Goal: Task Accomplishment & Management: Manage account settings

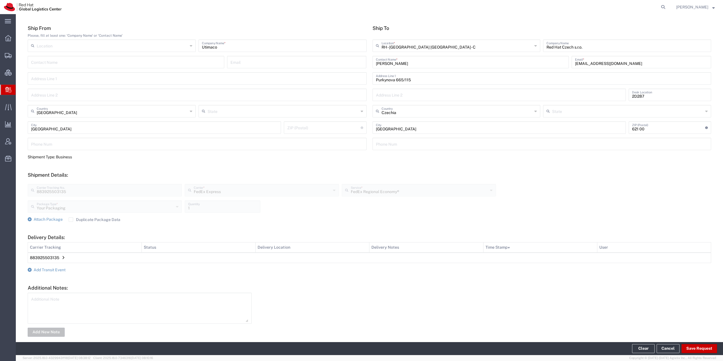
scroll to position [58, 0]
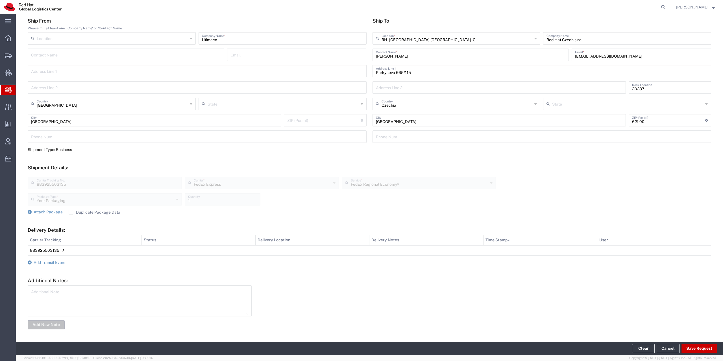
click at [53, 253] on td "883925503135" at bounding box center [369, 250] width 683 height 10
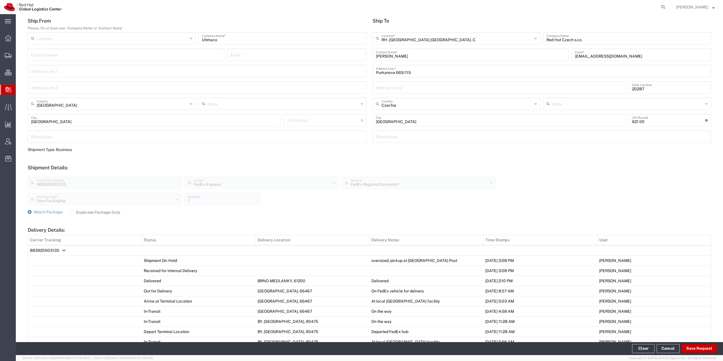
click at [12, 90] on div at bounding box center [8, 90] width 16 height 10
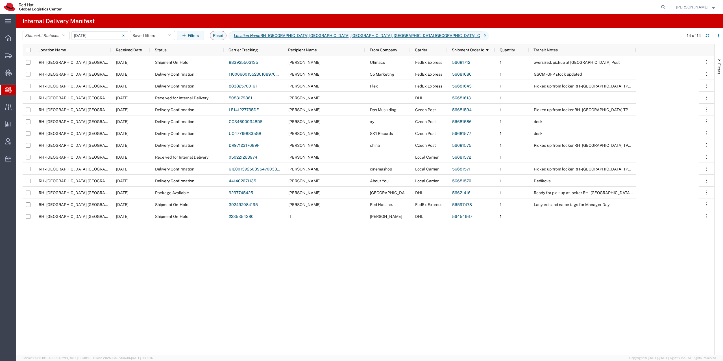
click at [486, 299] on div "RH - Brno - Tech Park Brno - C 09/01/2025 Shipment On-Hold 883925503135 Michal …" at bounding box center [361, 205] width 676 height 299
click at [175, 55] on div "Status" at bounding box center [188, 50] width 67 height 12
click at [175, 54] on div "Status" at bounding box center [188, 49] width 67 height 9
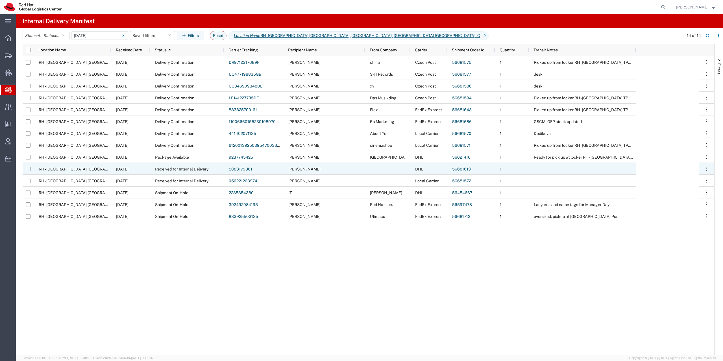
click at [28, 171] on input "Press Space to toggle row selection (unchecked)" at bounding box center [28, 169] width 5 height 5
checkbox input "true"
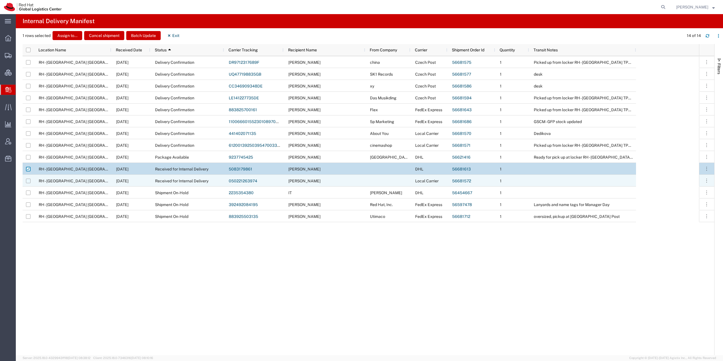
click at [28, 180] on input "Press Space to toggle row selection (unchecked)" at bounding box center [28, 181] width 5 height 5
checkbox input "true"
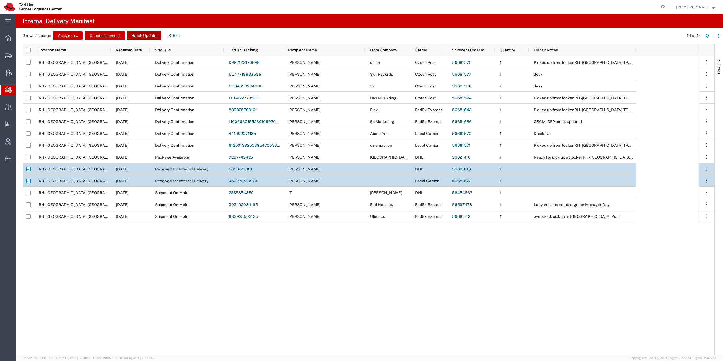
click at [141, 38] on button "Batch Update" at bounding box center [144, 35] width 34 height 9
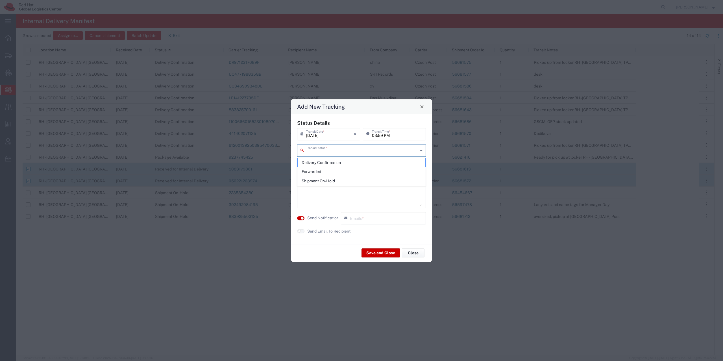
click at [336, 148] on input "text" at bounding box center [362, 150] width 112 height 10
click at [304, 232] on button "button" at bounding box center [300, 231] width 7 height 4
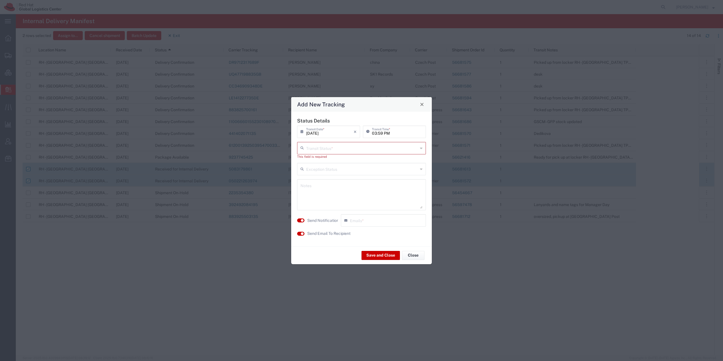
click at [326, 149] on input "text" at bounding box center [362, 148] width 112 height 10
click at [324, 160] on span "Delivery Confirmation" at bounding box center [362, 160] width 128 height 9
type input "Delivery Confirmation"
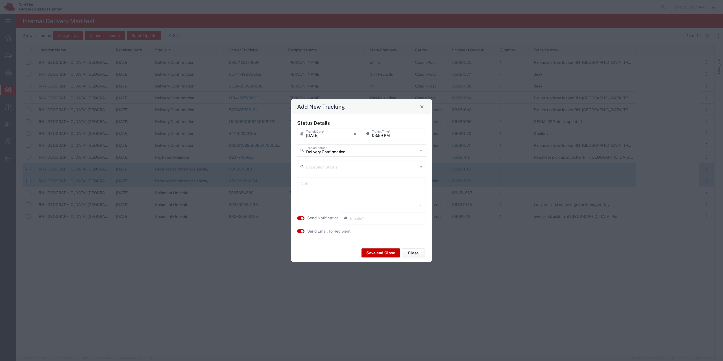
click at [328, 188] on textarea at bounding box center [361, 193] width 122 height 28
type textarea "folders HR"
click at [312, 216] on label "Send Notification" at bounding box center [323, 218] width 32 height 6
click at [372, 251] on button "Save and Close" at bounding box center [380, 252] width 38 height 9
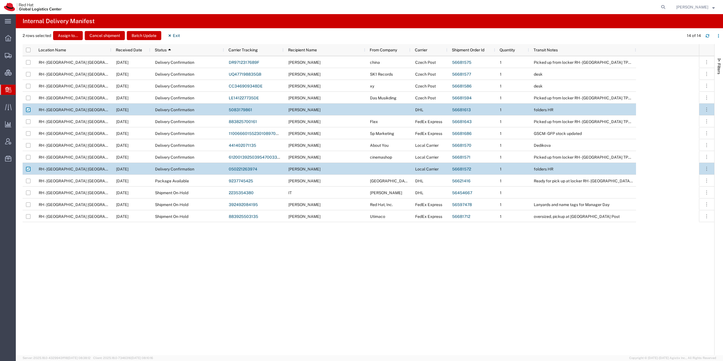
click at [246, 108] on link "5083179861" at bounding box center [240, 110] width 23 height 5
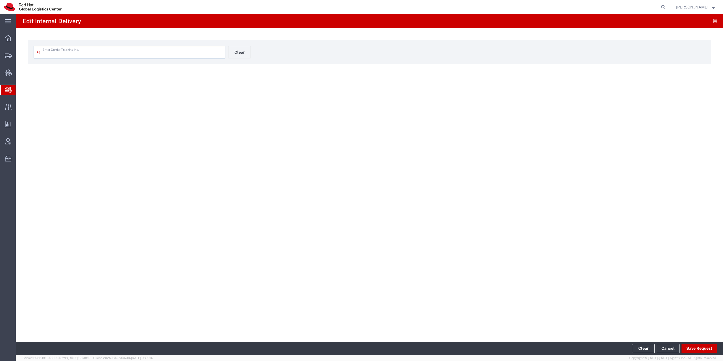
type input "5083179861"
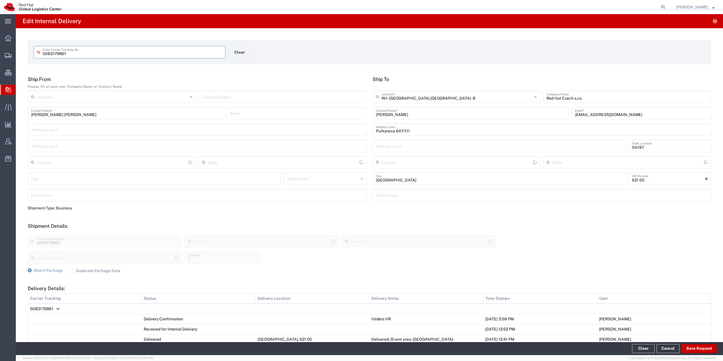
type input "[GEOGRAPHIC_DATA]"
type input "Envelope"
type input "Czechia"
type input "DHL"
type input "Express Worldwide Documents"
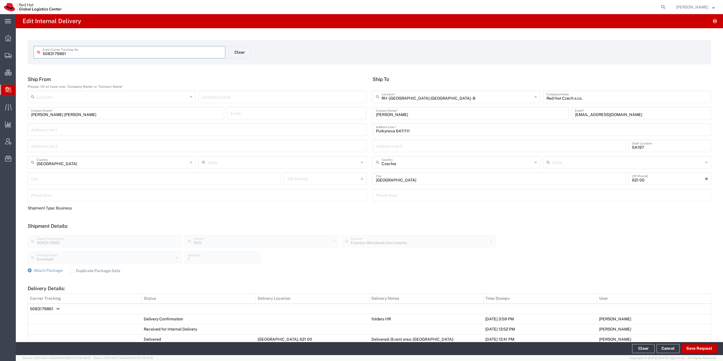
click at [60, 51] on input "5083179861" at bounding box center [132, 52] width 179 height 10
click at [667, 7] on icon at bounding box center [663, 7] width 8 height 8
paste input "5083179861"
type input "5083179861"
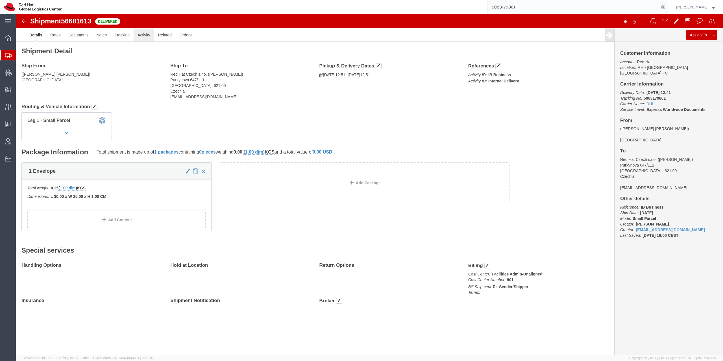
click link "Activity"
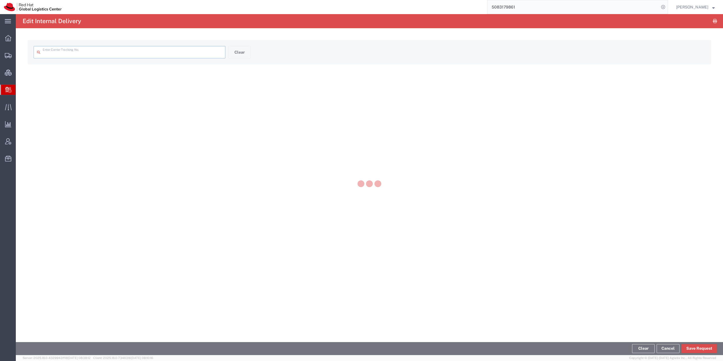
type input "5083179861"
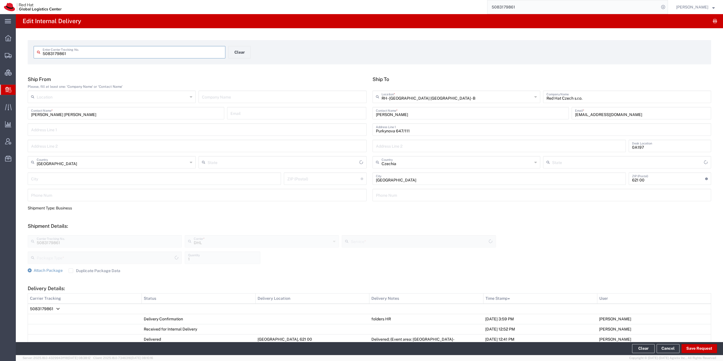
type input "Envelope"
type input "Express Worldwide Documents"
click at [10, 89] on icon at bounding box center [8, 90] width 6 height 6
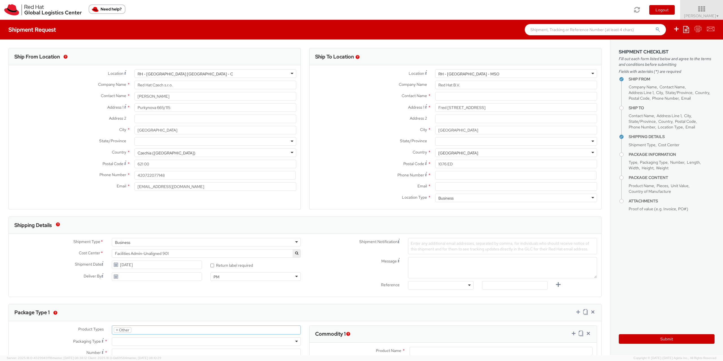
select select "OTHER"
